Goal: Task Accomplishment & Management: Manage account settings

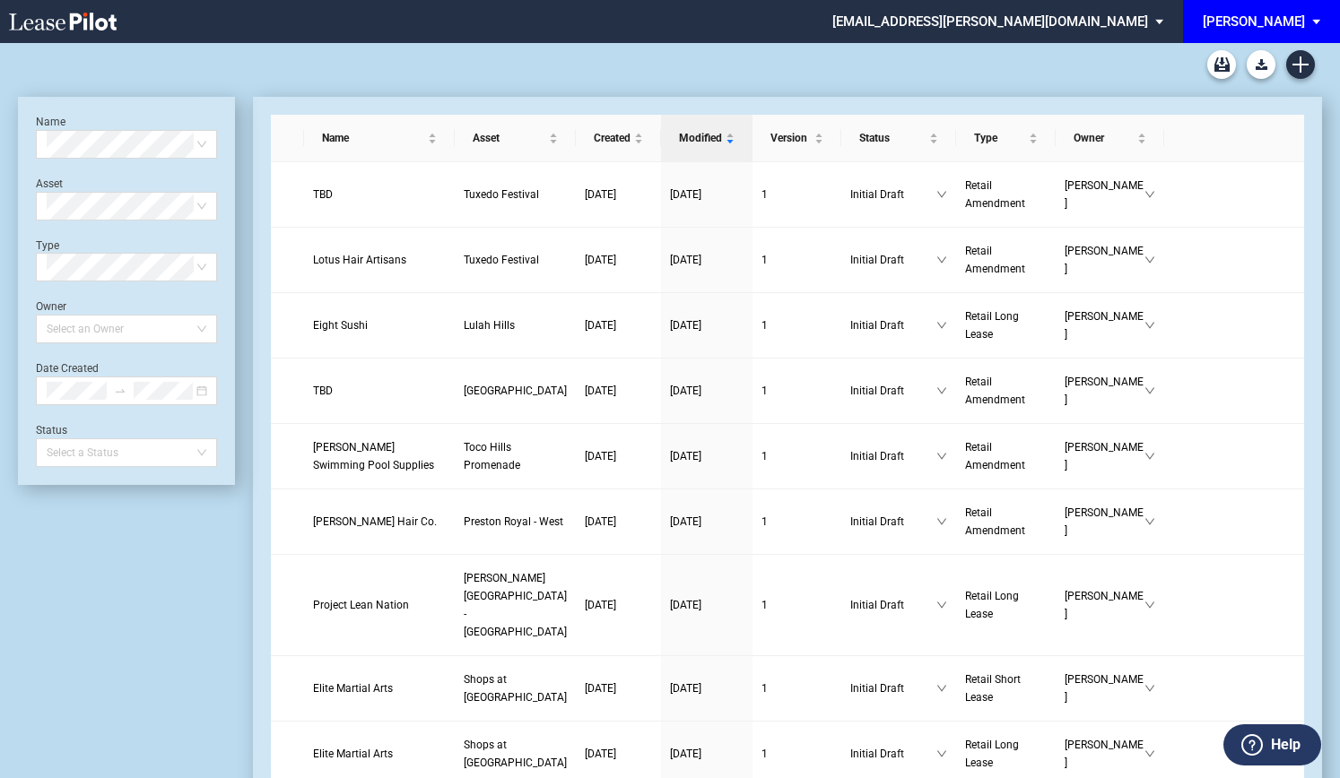
click at [1286, 30] on span "[PERSON_NAME]" at bounding box center [1253, 21] width 102 height 43
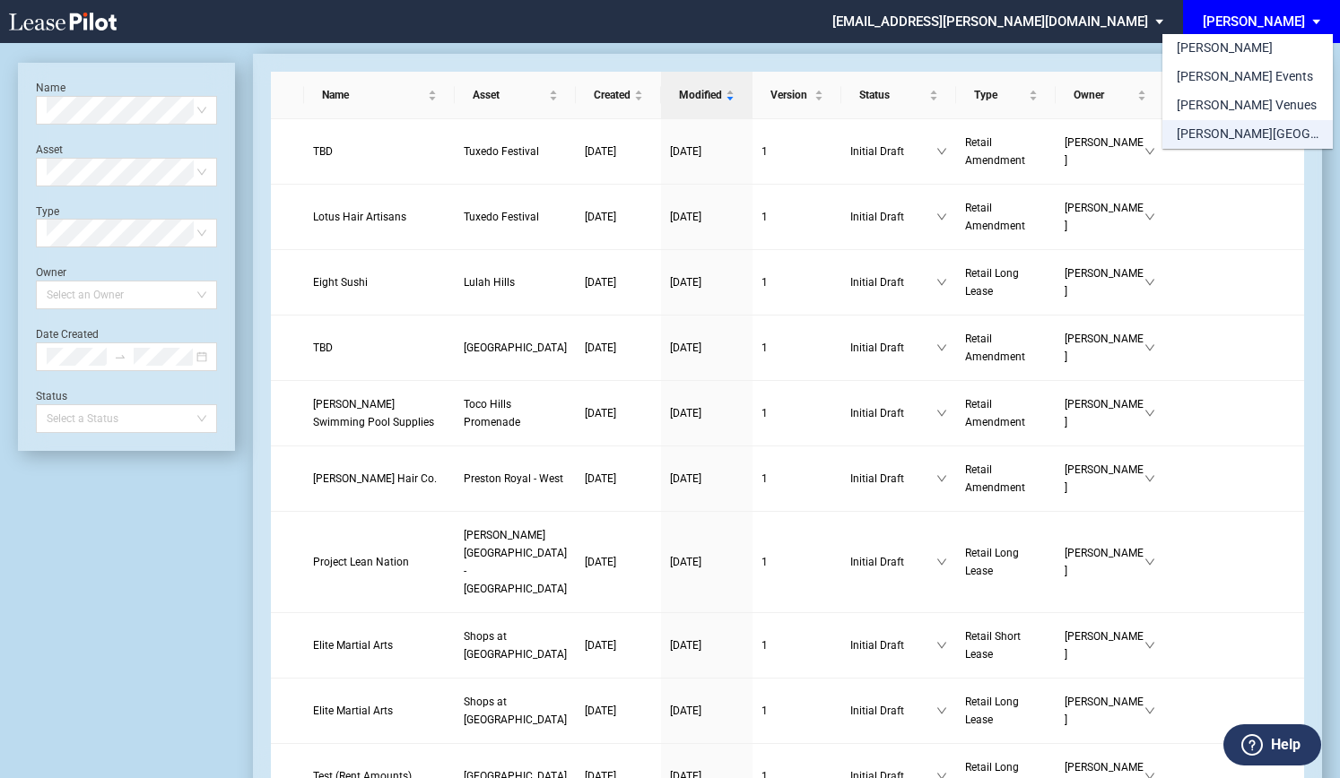
click at [1250, 134] on div "[PERSON_NAME][GEOGRAPHIC_DATA] Consents" at bounding box center [1247, 135] width 142 height 18
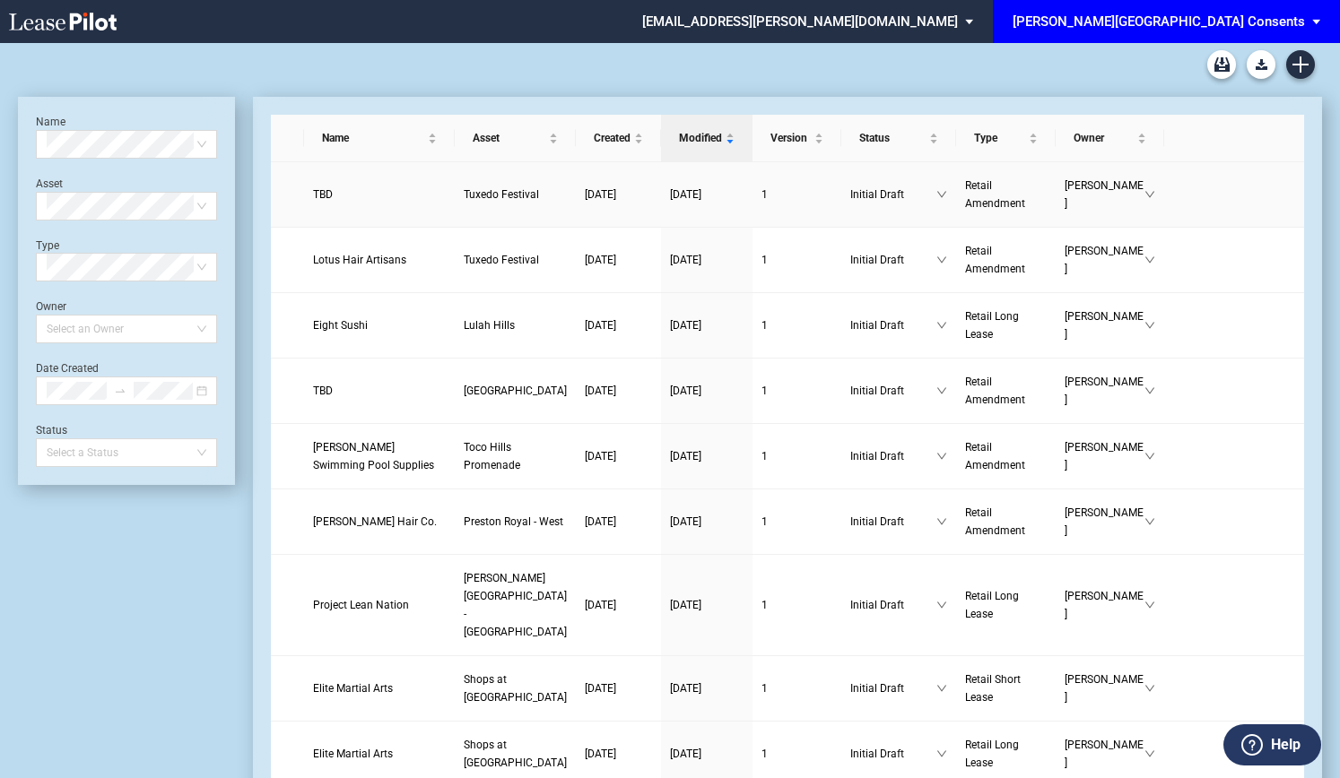
scroll to position [43, 0]
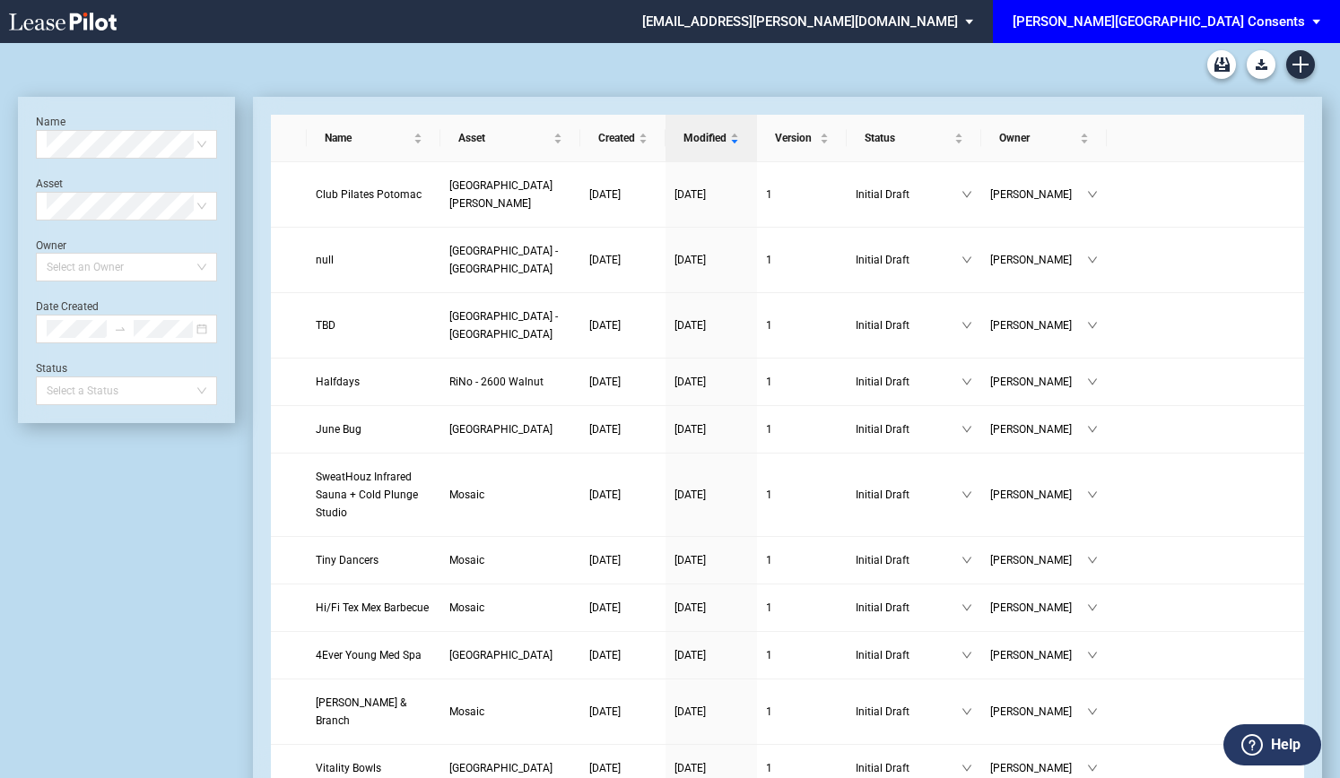
click at [1199, 17] on div "[PERSON_NAME][GEOGRAPHIC_DATA] Consents" at bounding box center [1158, 21] width 292 height 16
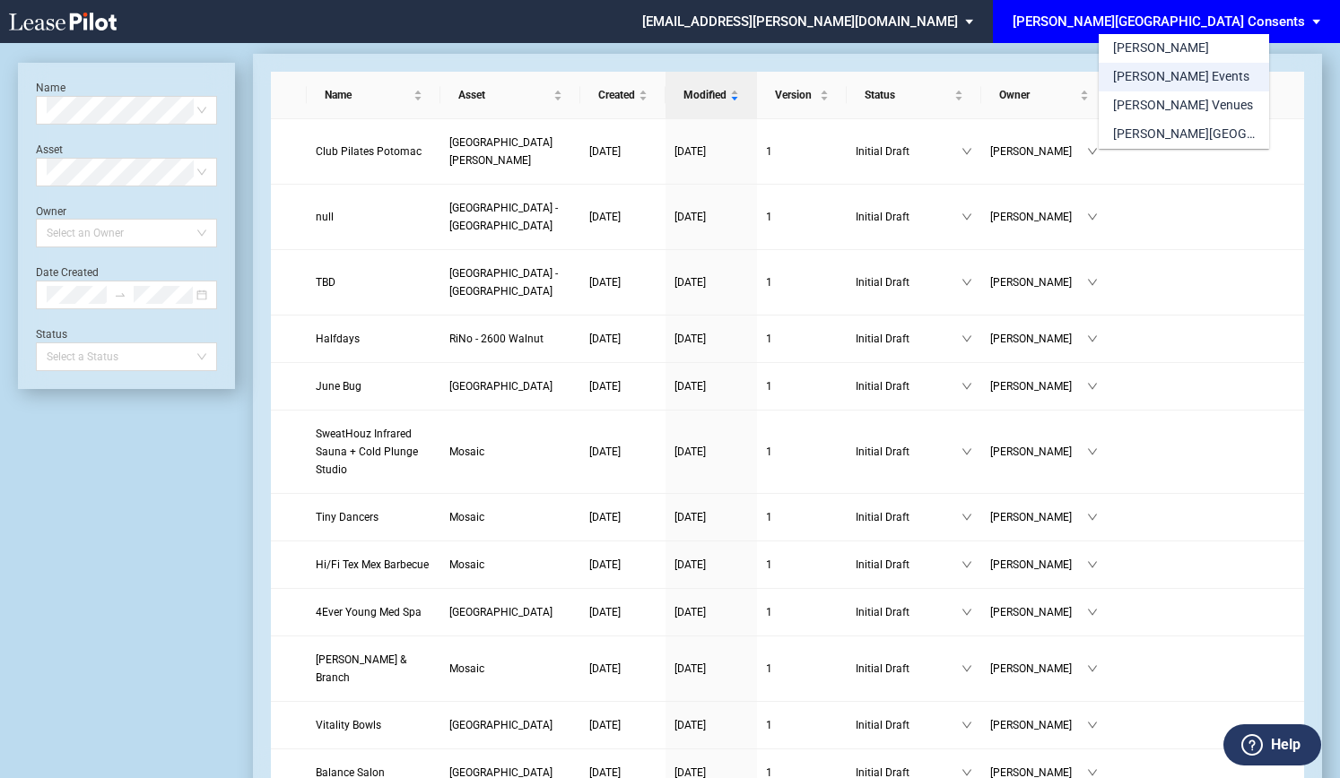
click at [1170, 74] on div "[PERSON_NAME] Events" at bounding box center [1181, 77] width 136 height 18
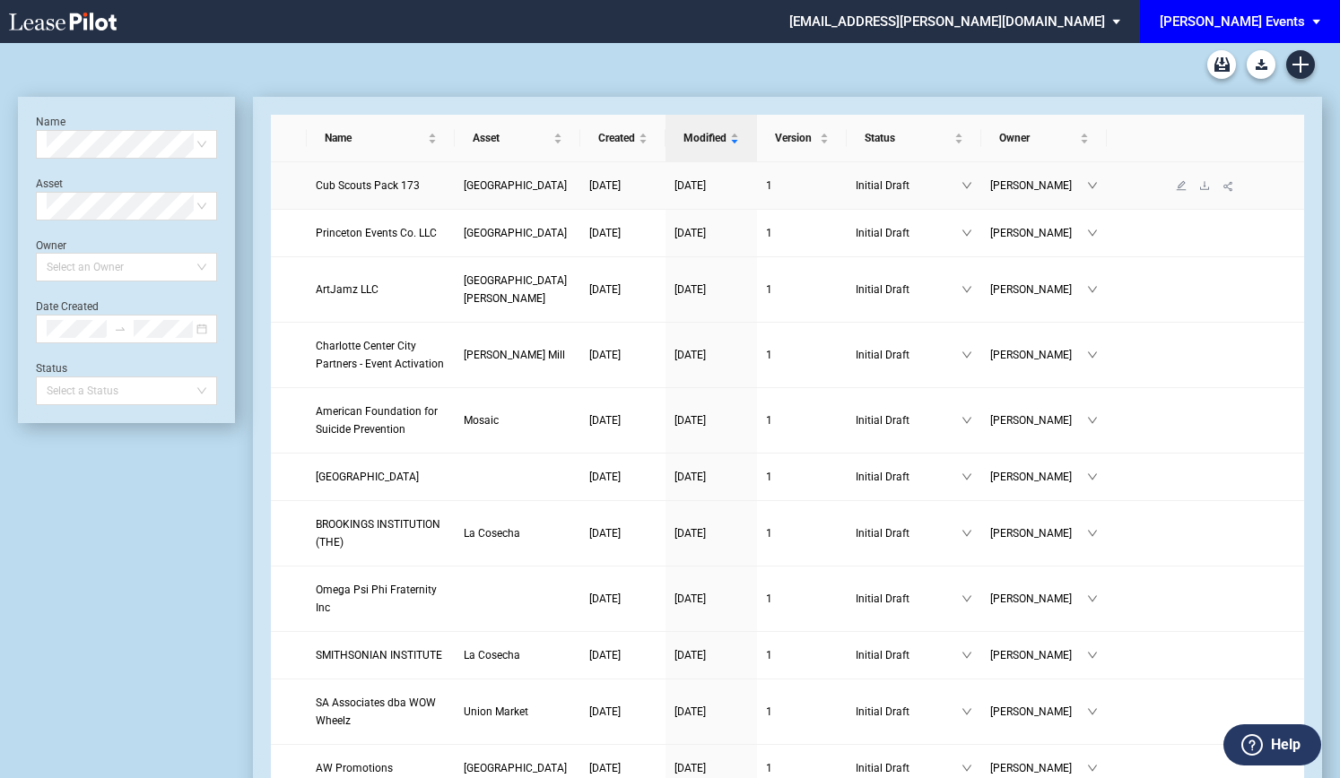
click at [382, 192] on span "Cub Scouts Pack 173" at bounding box center [368, 185] width 104 height 13
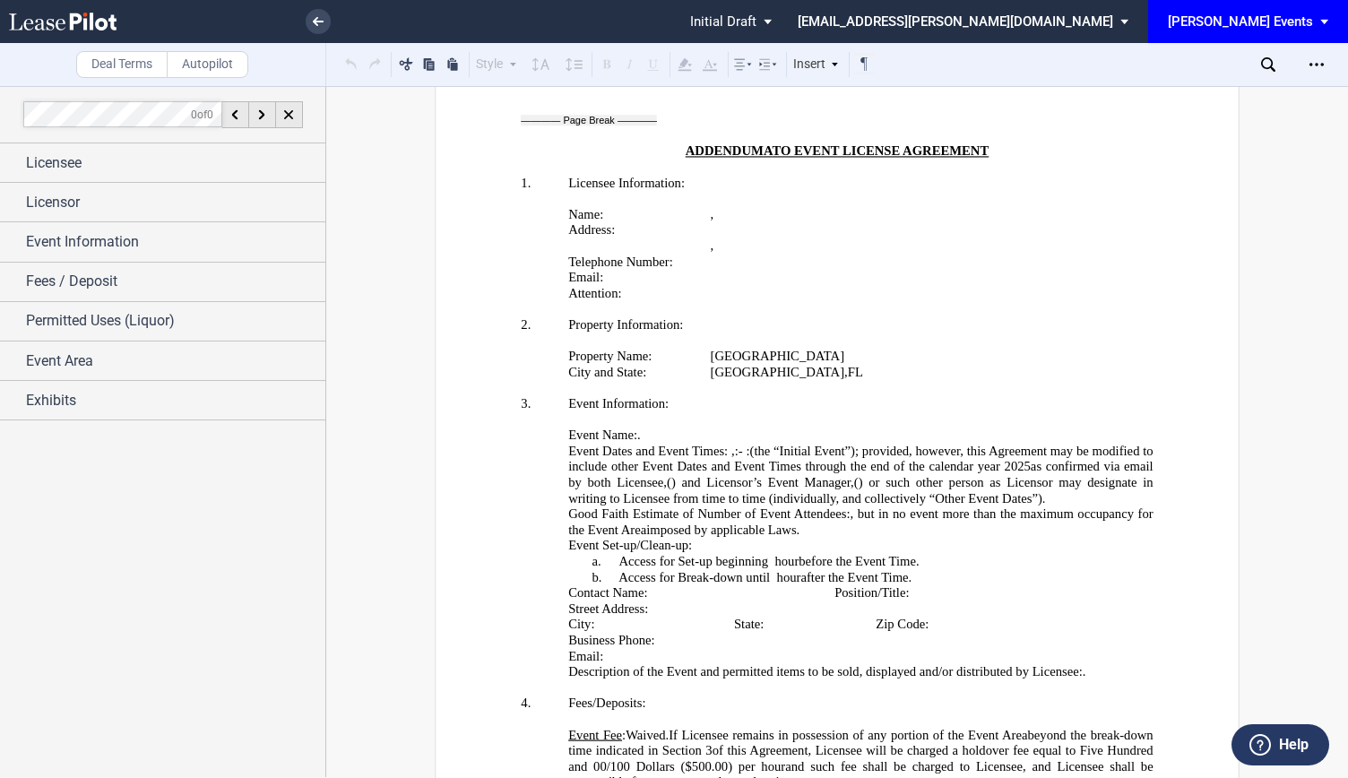
scroll to position [3247, 0]
click at [159, 241] on div "Event Information" at bounding box center [175, 242] width 299 height 22
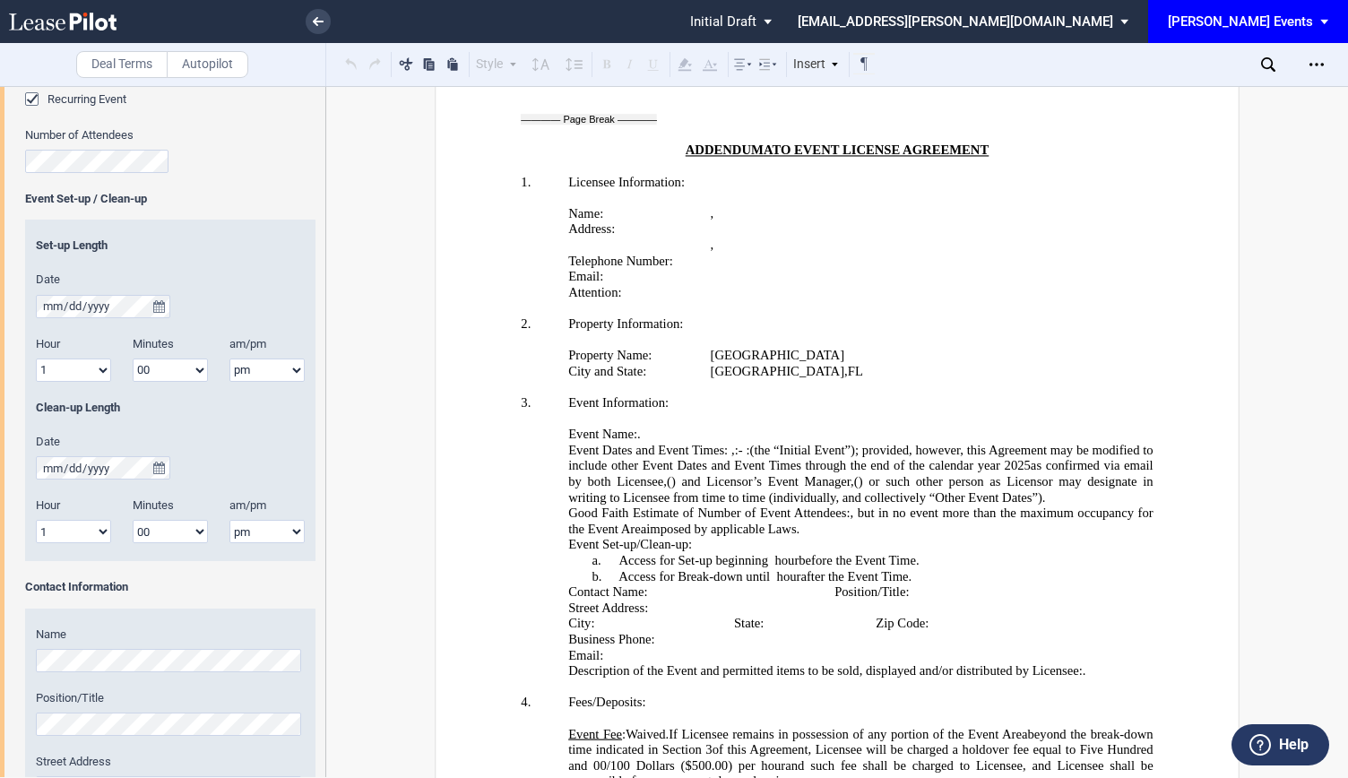
scroll to position [1105, 0]
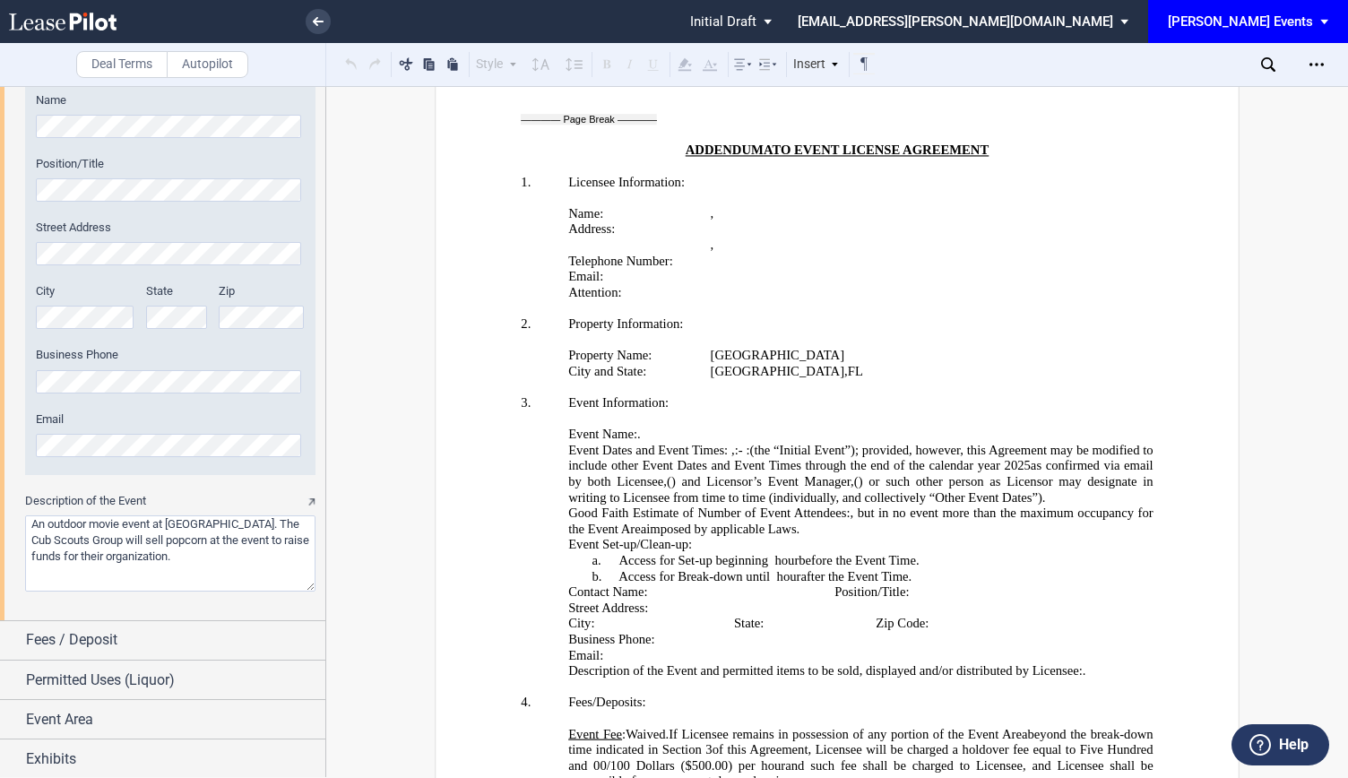
click at [273, 557] on textarea "Description of the Event" at bounding box center [170, 554] width 290 height 76
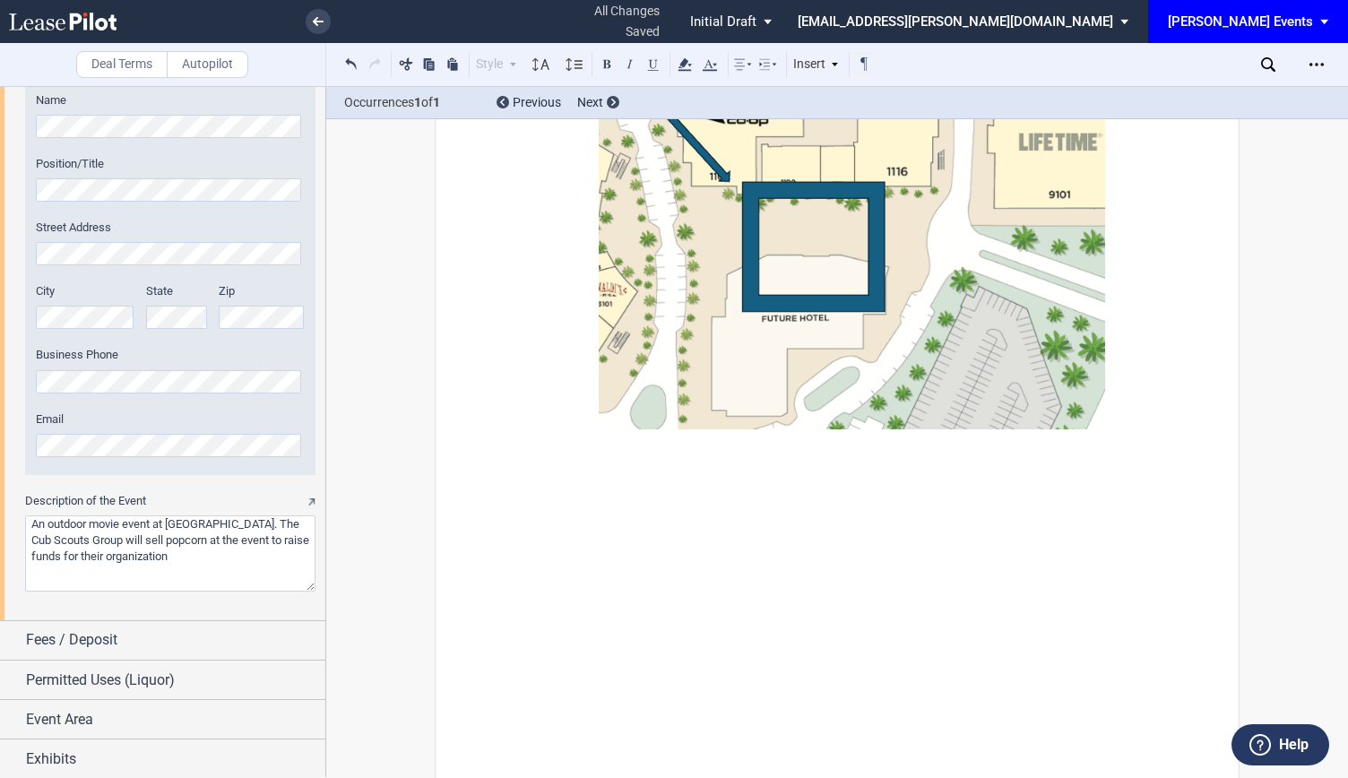
scroll to position [4333, 0]
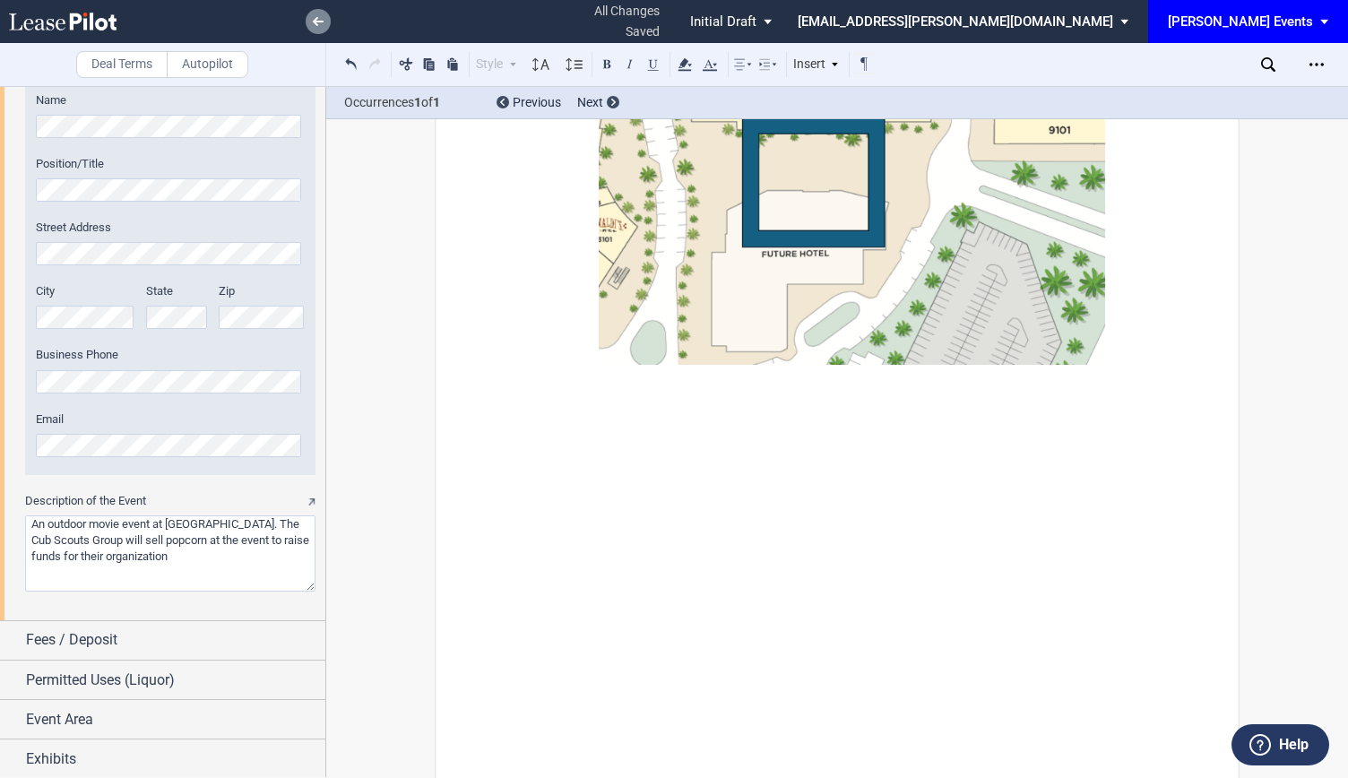
type textarea "An outdoor movie event at Downtown Palm Beach Gardens. The Cub Scouts Group wil…"
click at [321, 22] on icon at bounding box center [318, 21] width 11 height 9
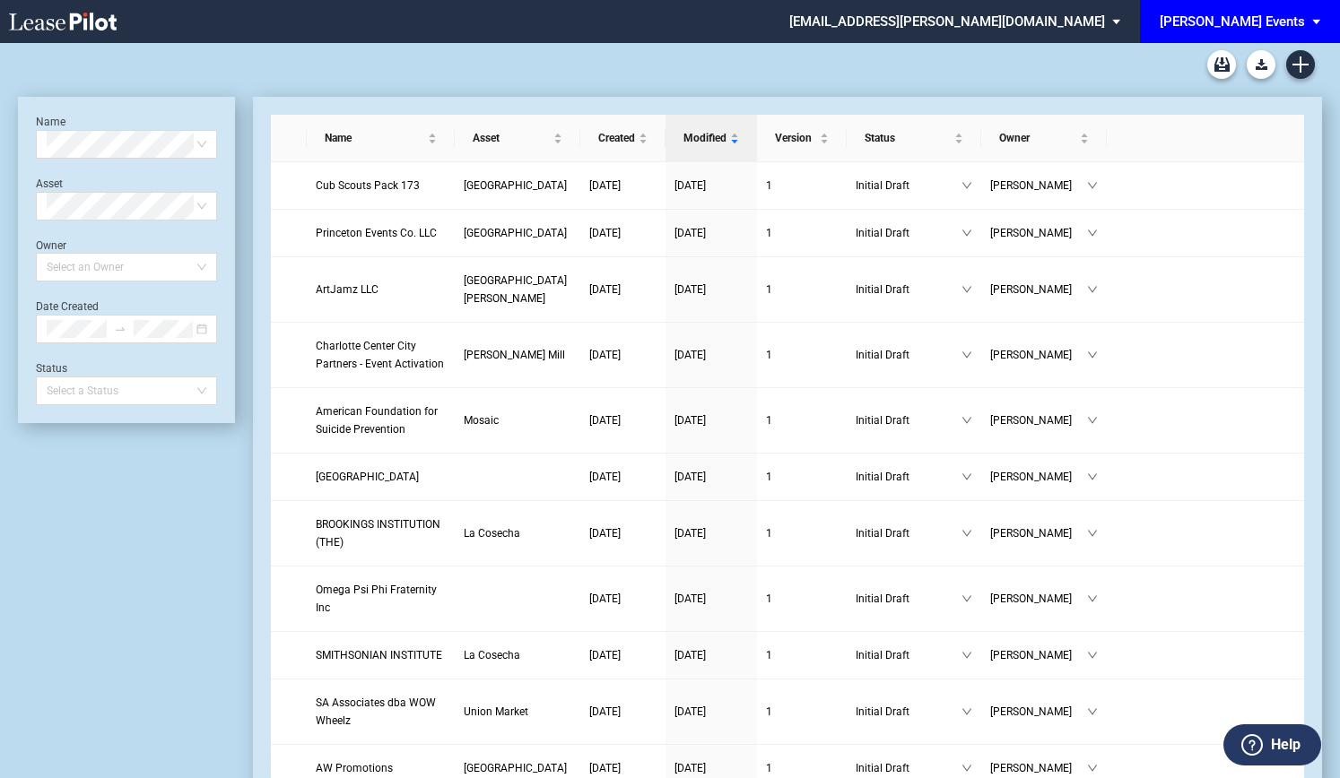
click at [1253, 23] on div "[PERSON_NAME] Events" at bounding box center [1231, 21] width 145 height 16
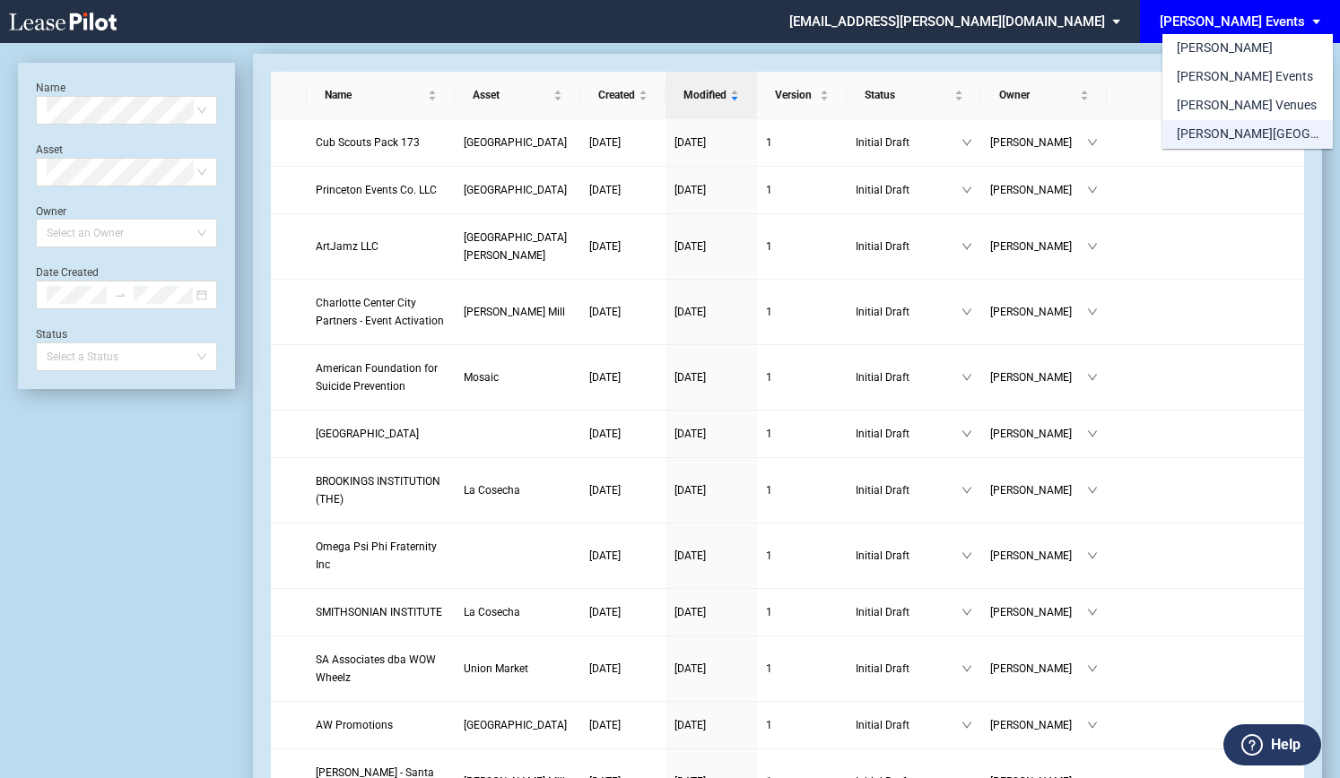
click at [1209, 133] on div "[PERSON_NAME][GEOGRAPHIC_DATA] Consents" at bounding box center [1247, 135] width 142 height 18
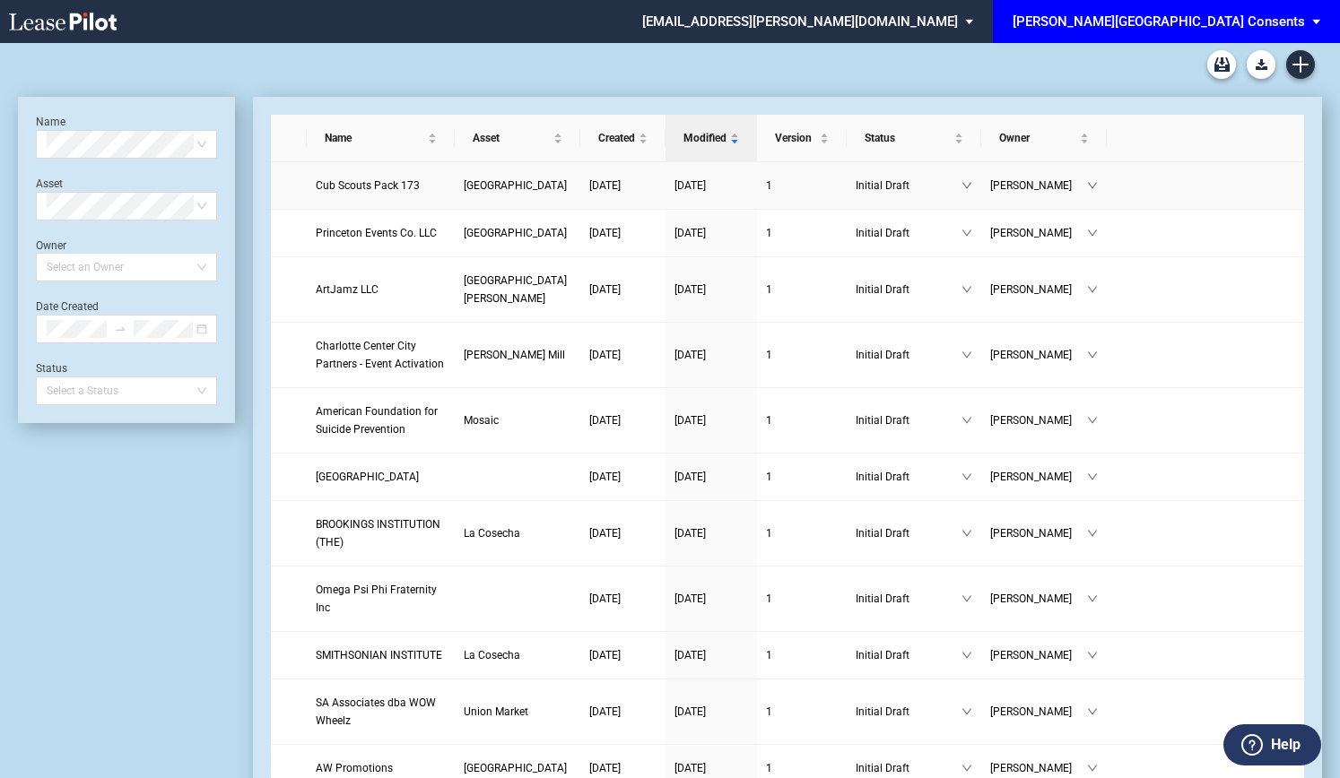
scroll to position [43, 0]
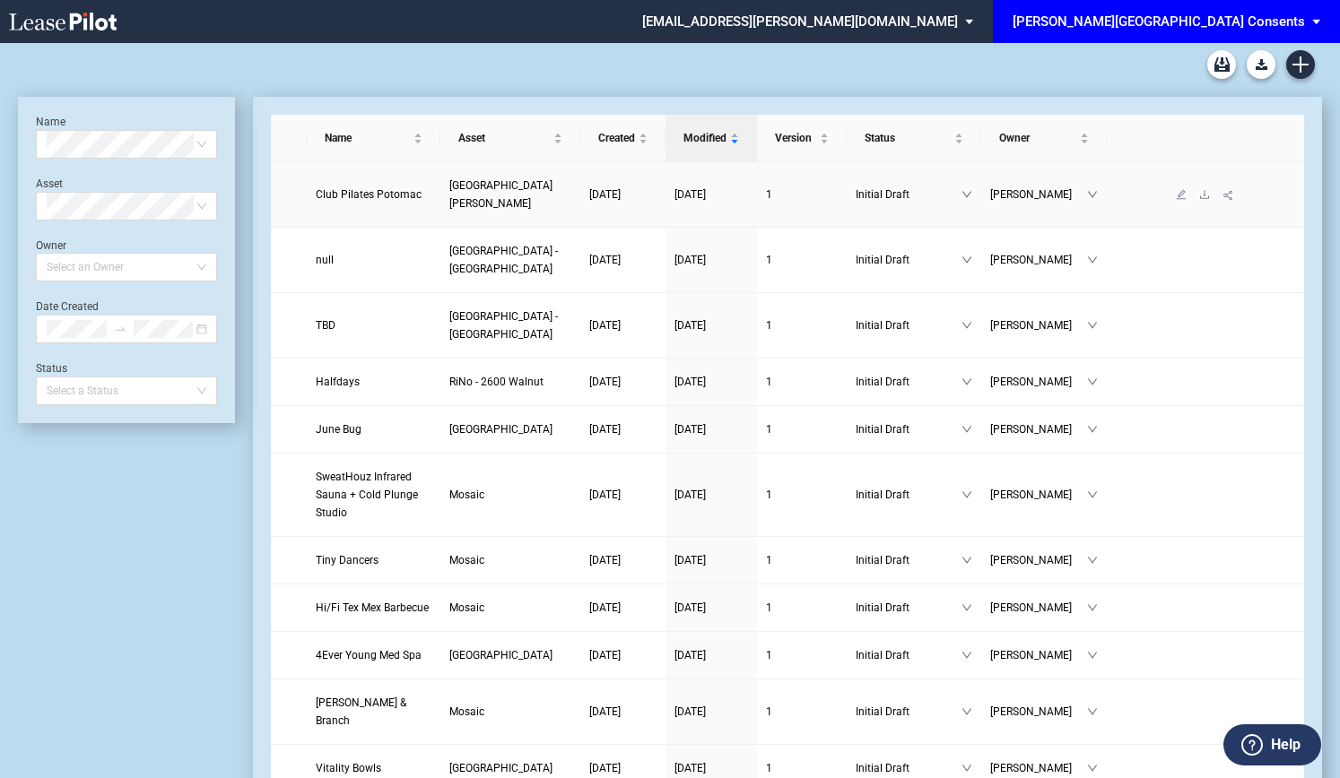
click at [370, 188] on span "Club Pilates Potomac" at bounding box center [369, 194] width 106 height 13
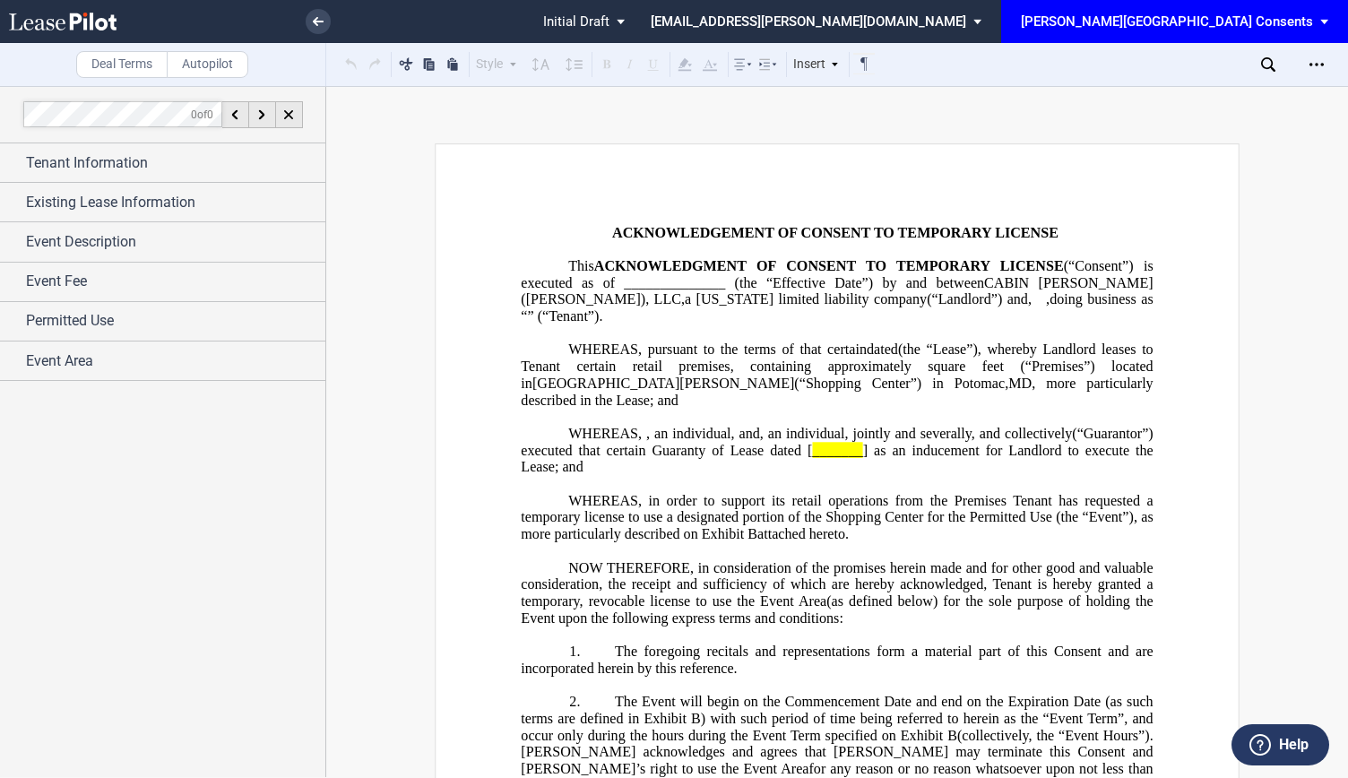
click at [1117, 459] on span "] as an inducement for Landlord to execute the Lease; and" at bounding box center [839, 458] width 636 height 32
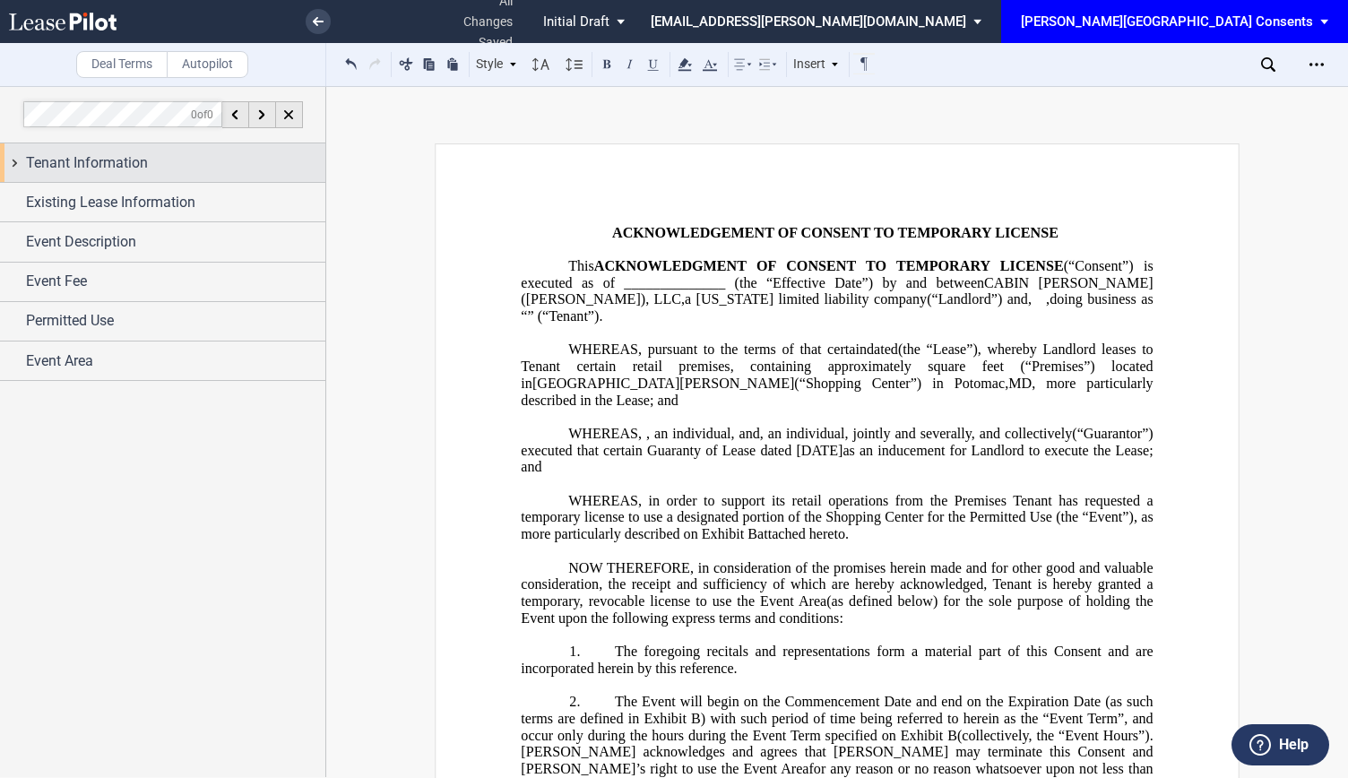
click at [228, 155] on div "Tenant Information" at bounding box center [175, 163] width 299 height 22
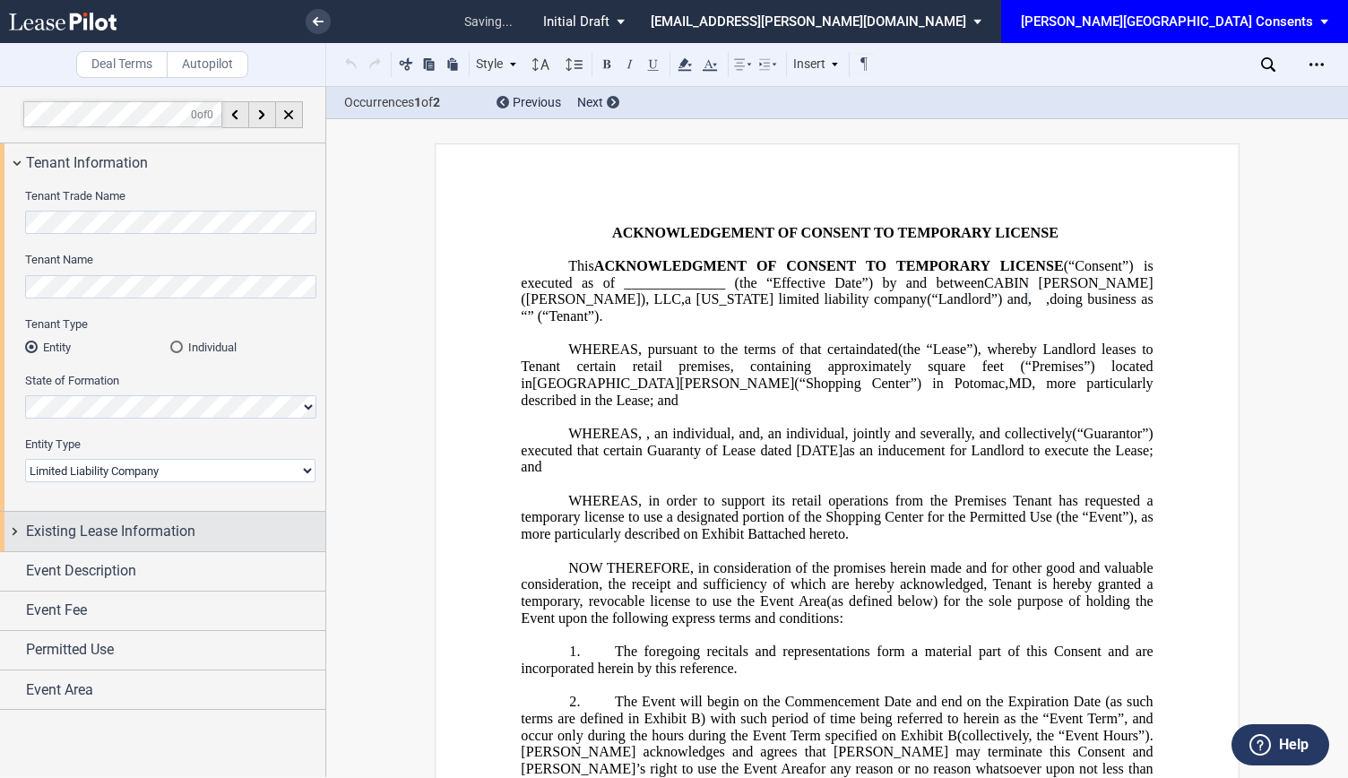
click at [140, 531] on span "Existing Lease Information" at bounding box center [110, 532] width 169 height 22
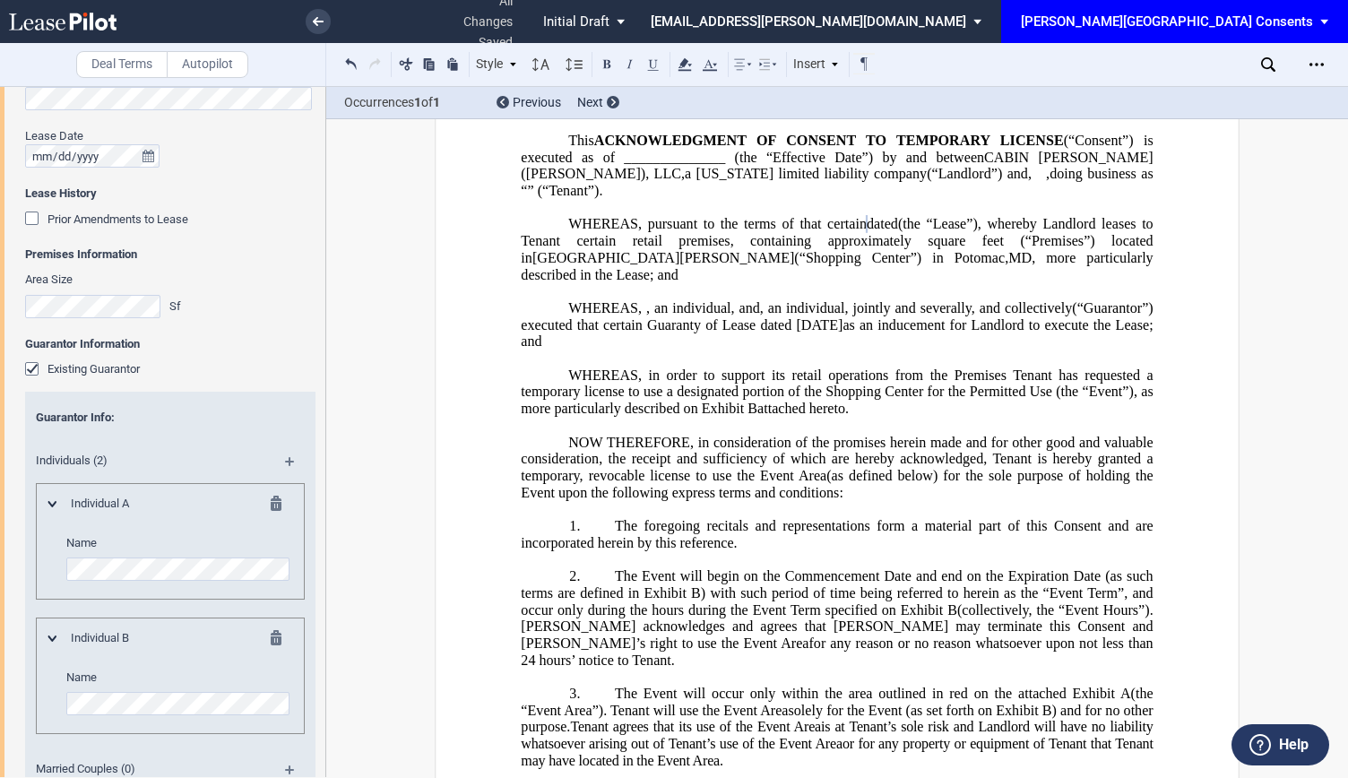
scroll to position [757, 0]
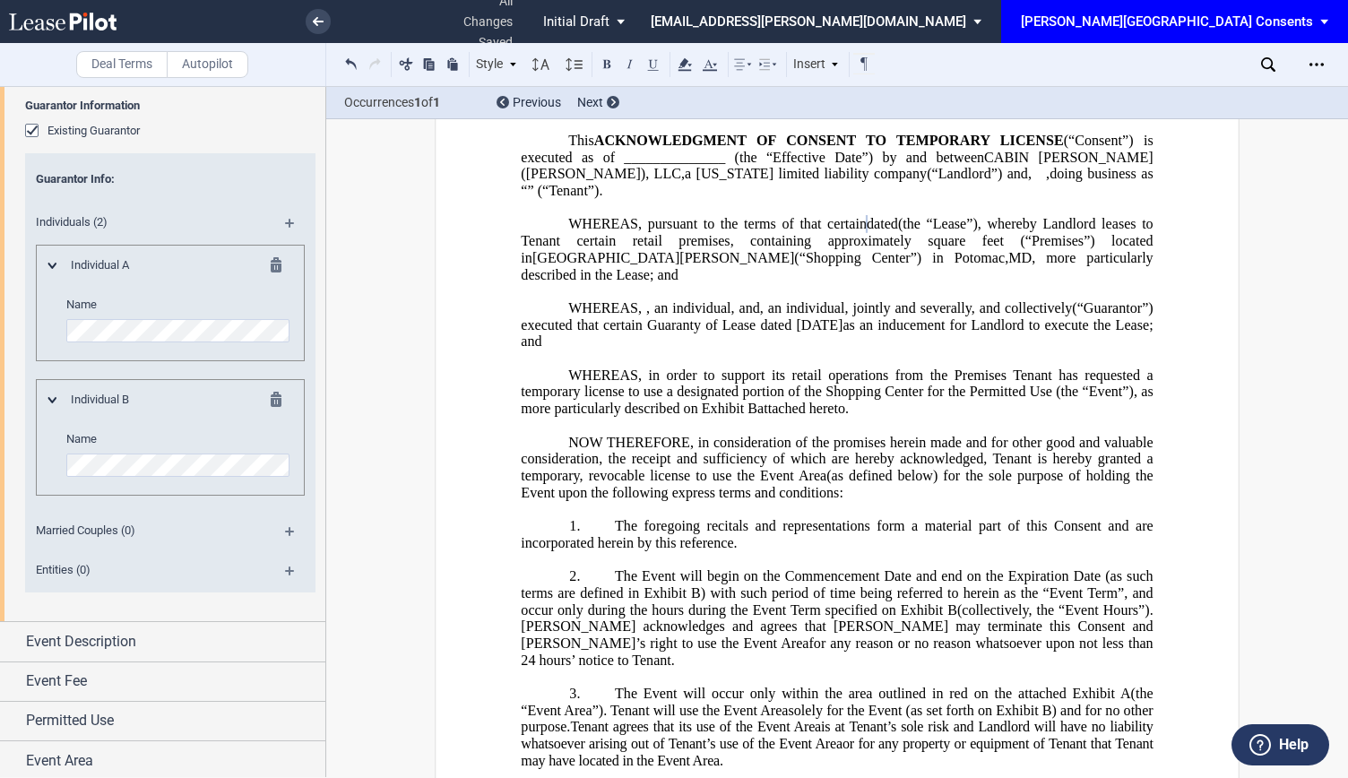
click at [290, 528] on md-icon at bounding box center [297, 538] width 24 height 22
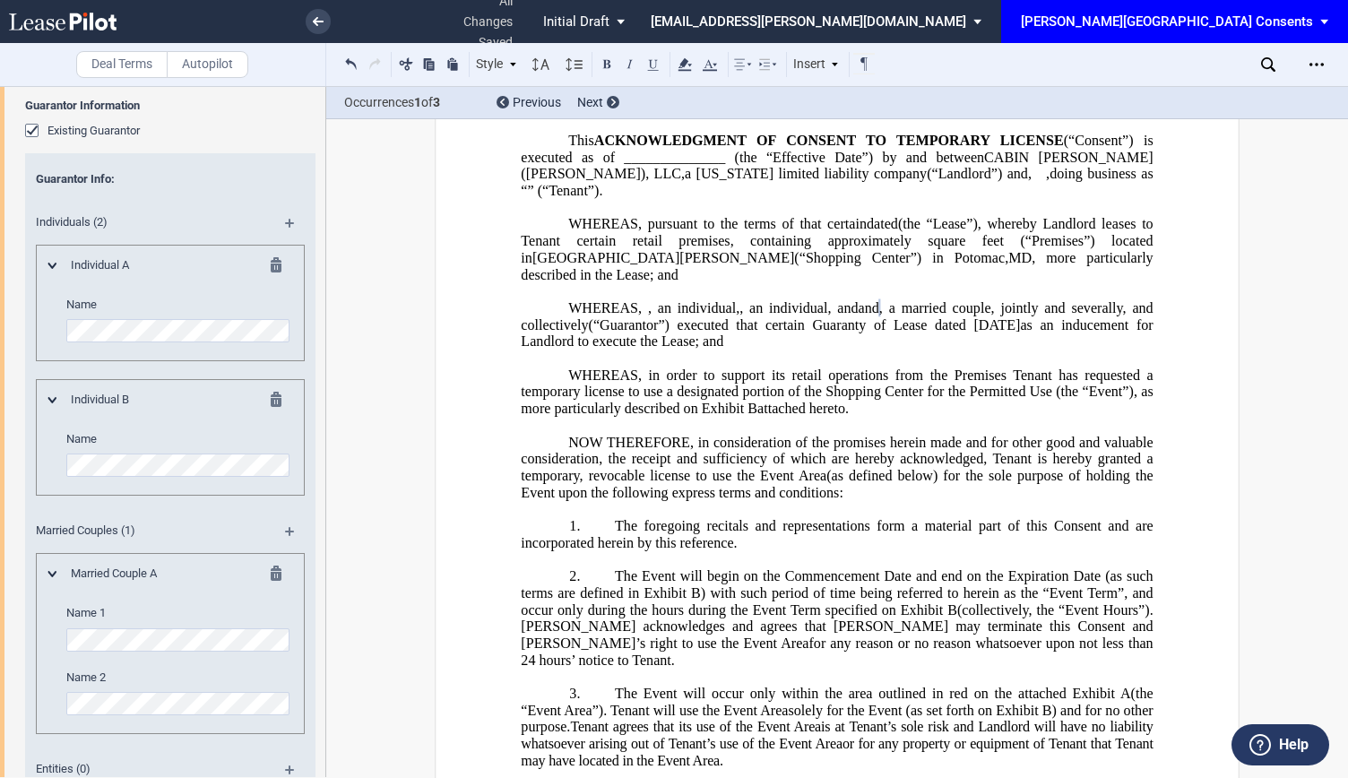
click at [275, 263] on md-icon at bounding box center [282, 268] width 22 height 22
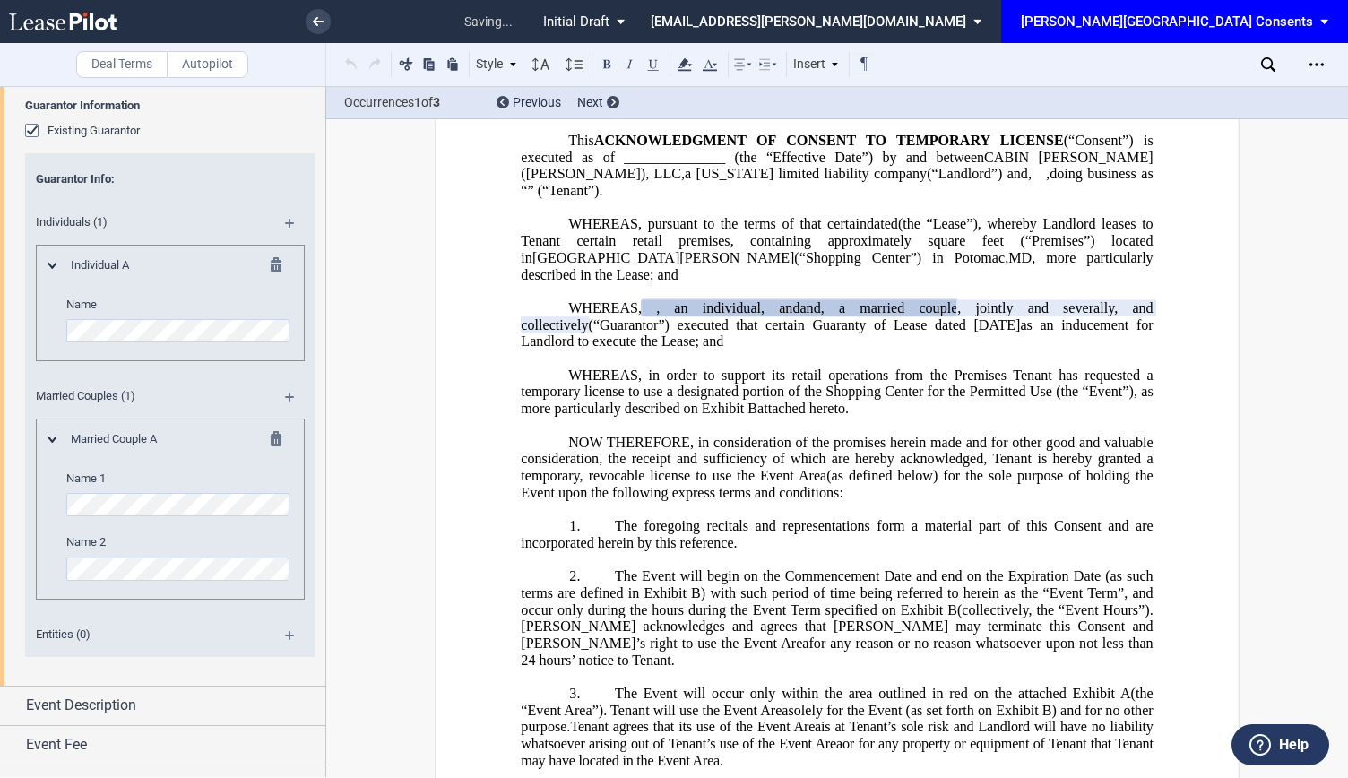
click at [275, 263] on md-icon at bounding box center [282, 268] width 22 height 22
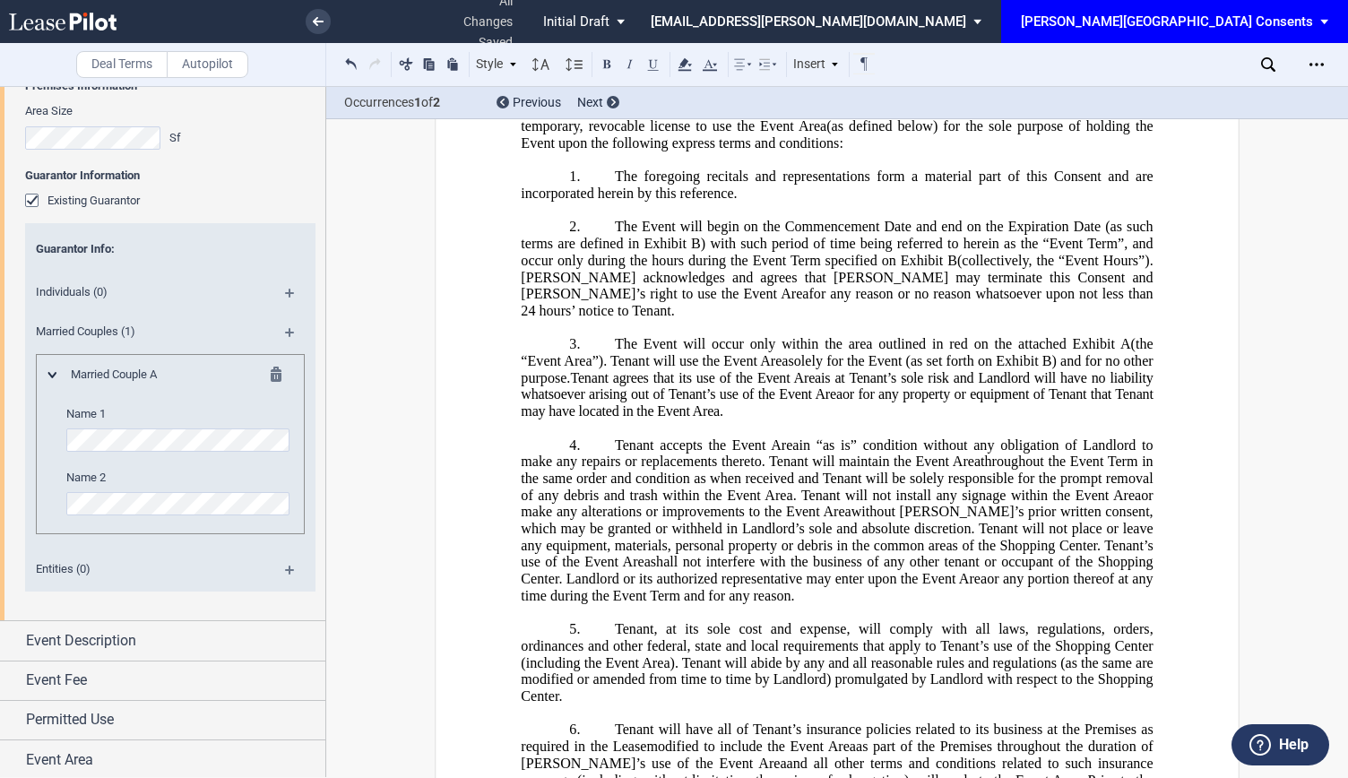
scroll to position [459, 0]
click at [322, 22] on use at bounding box center [318, 21] width 11 height 9
